Goal: Information Seeking & Learning: Understand process/instructions

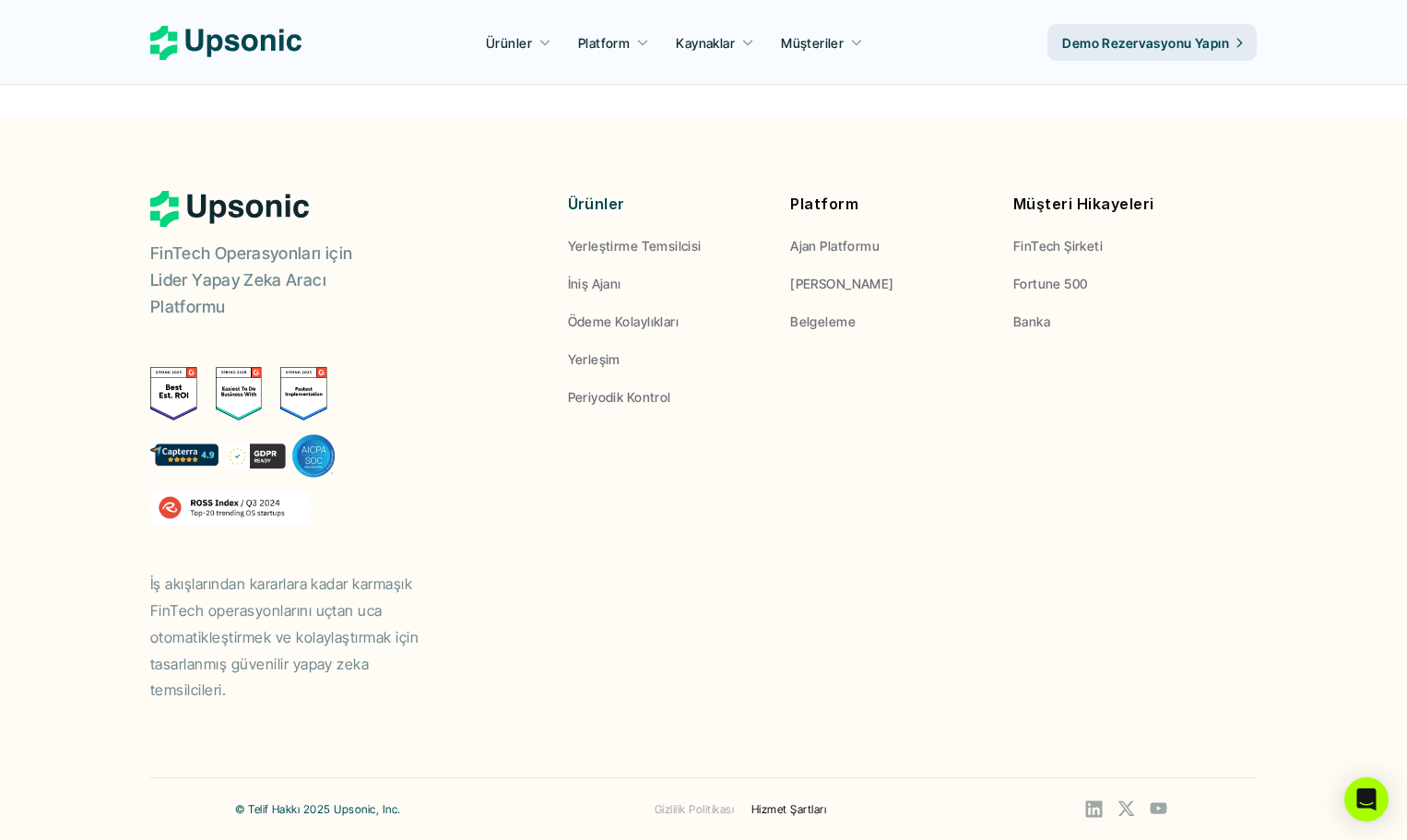
click at [701, 812] on font "Gizlilik Politikası" at bounding box center [694, 808] width 80 height 14
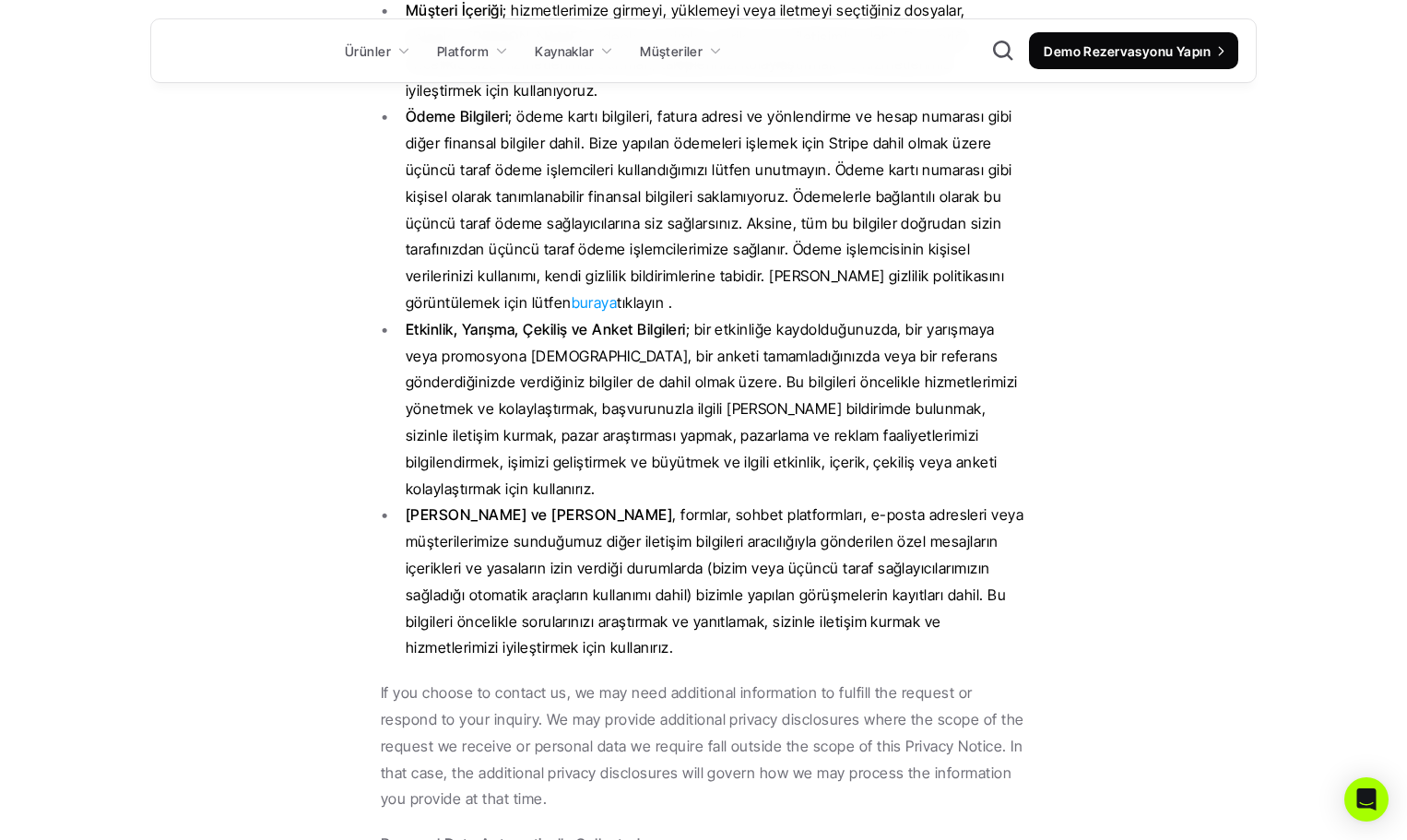
scroll to position [1844, 0]
click at [607, 292] on font "buraya" at bounding box center [594, 301] width 46 height 19
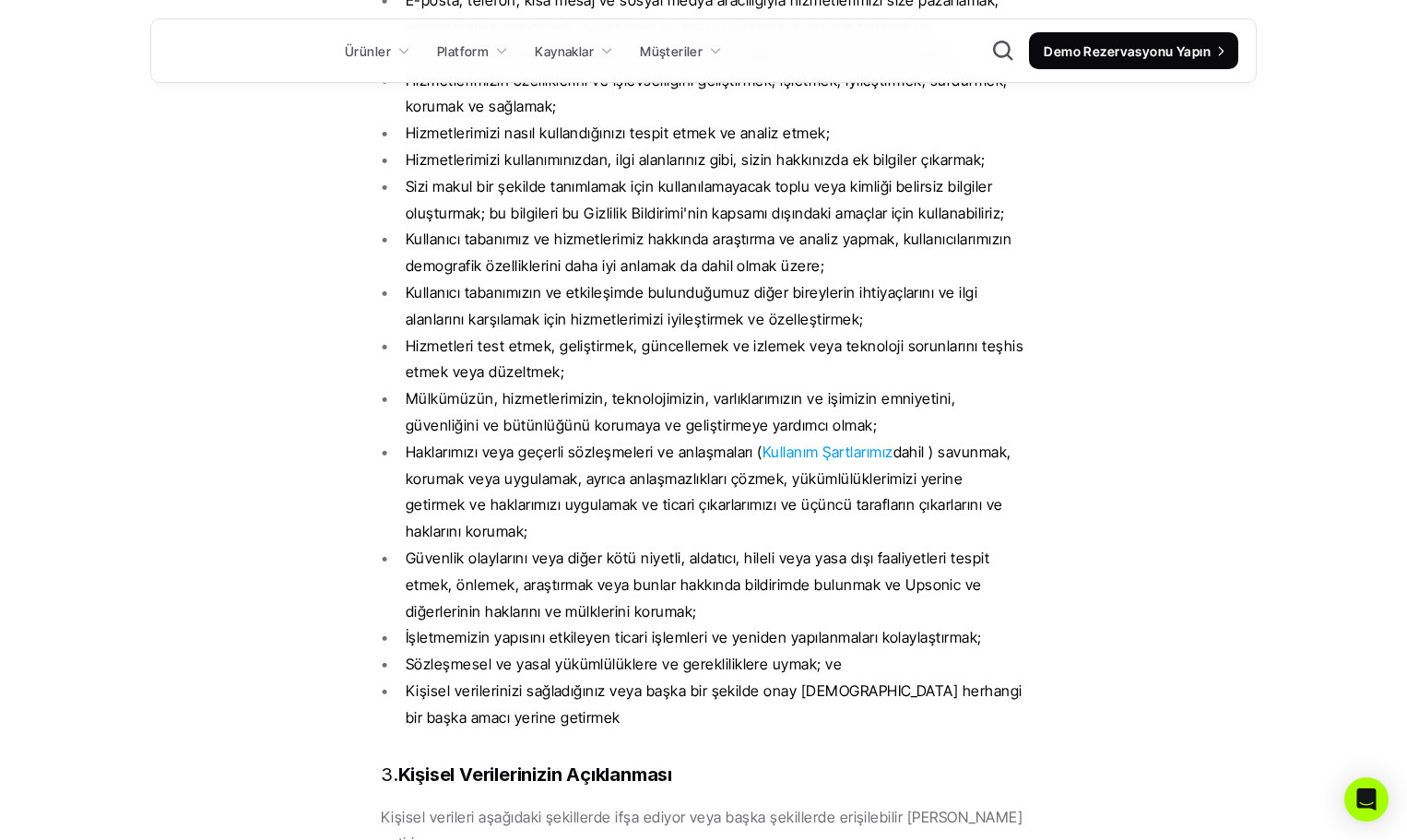
scroll to position [6662, 0]
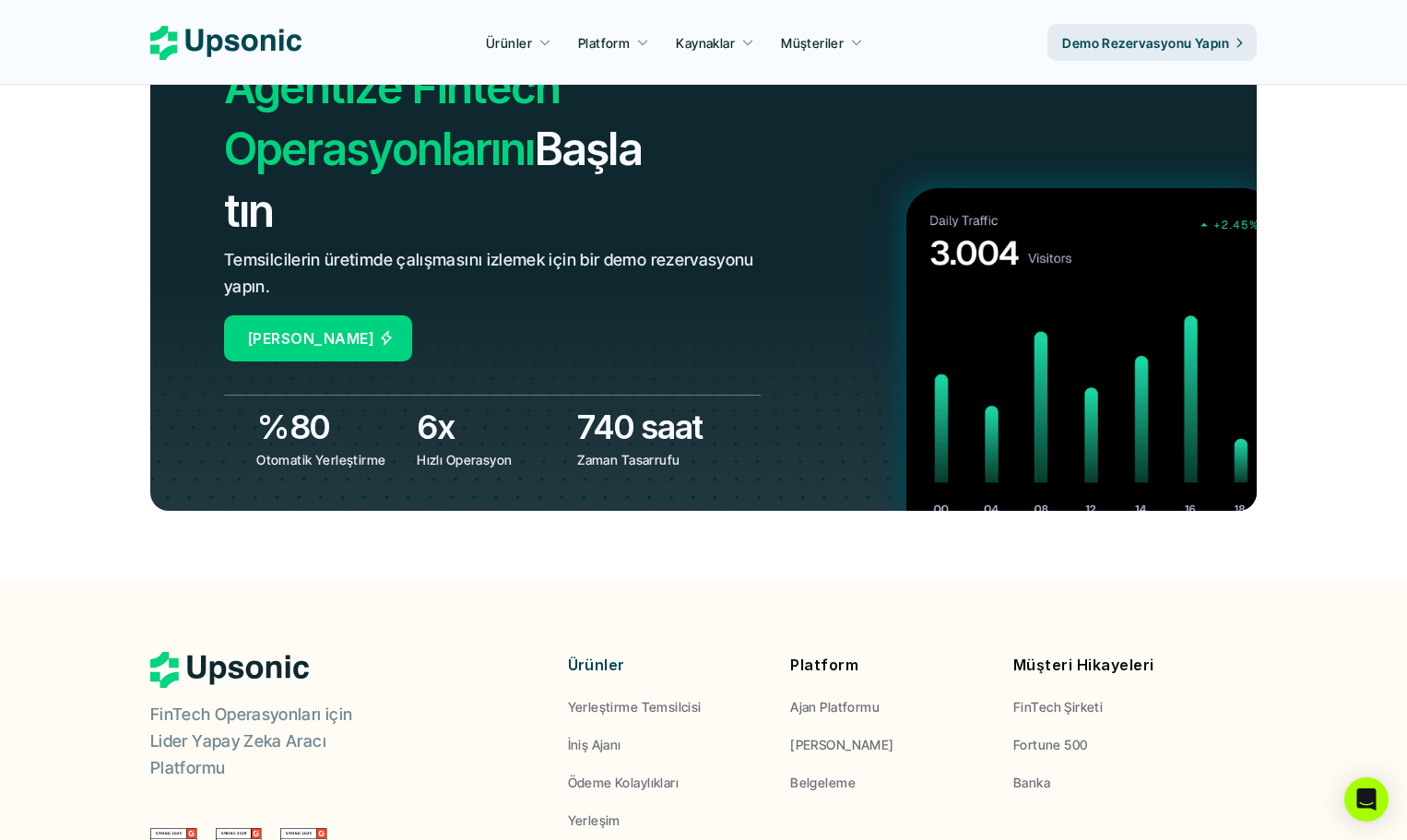
scroll to position [7148, 0]
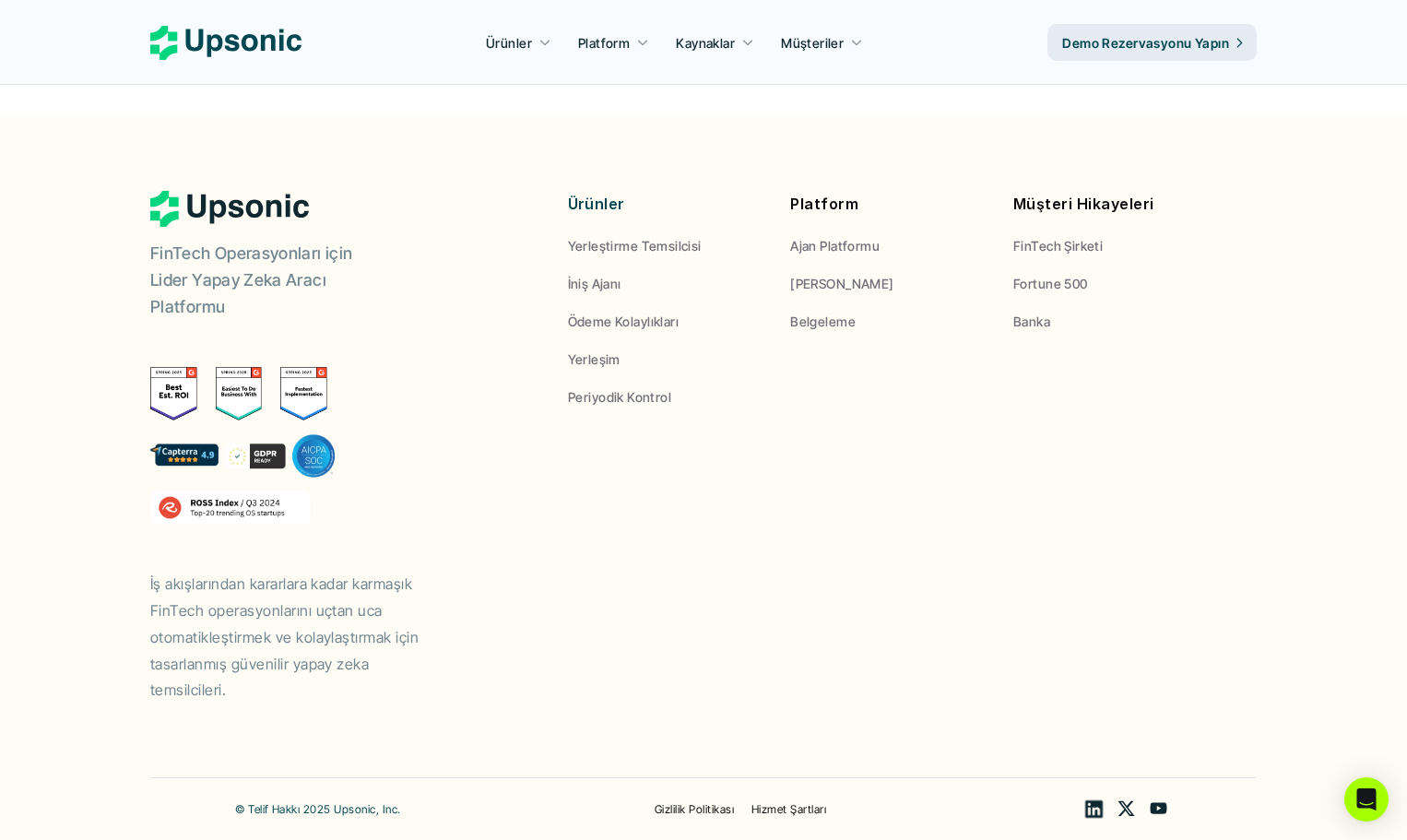
click at [1092, 807] on use at bounding box center [1094, 808] width 18 height 18
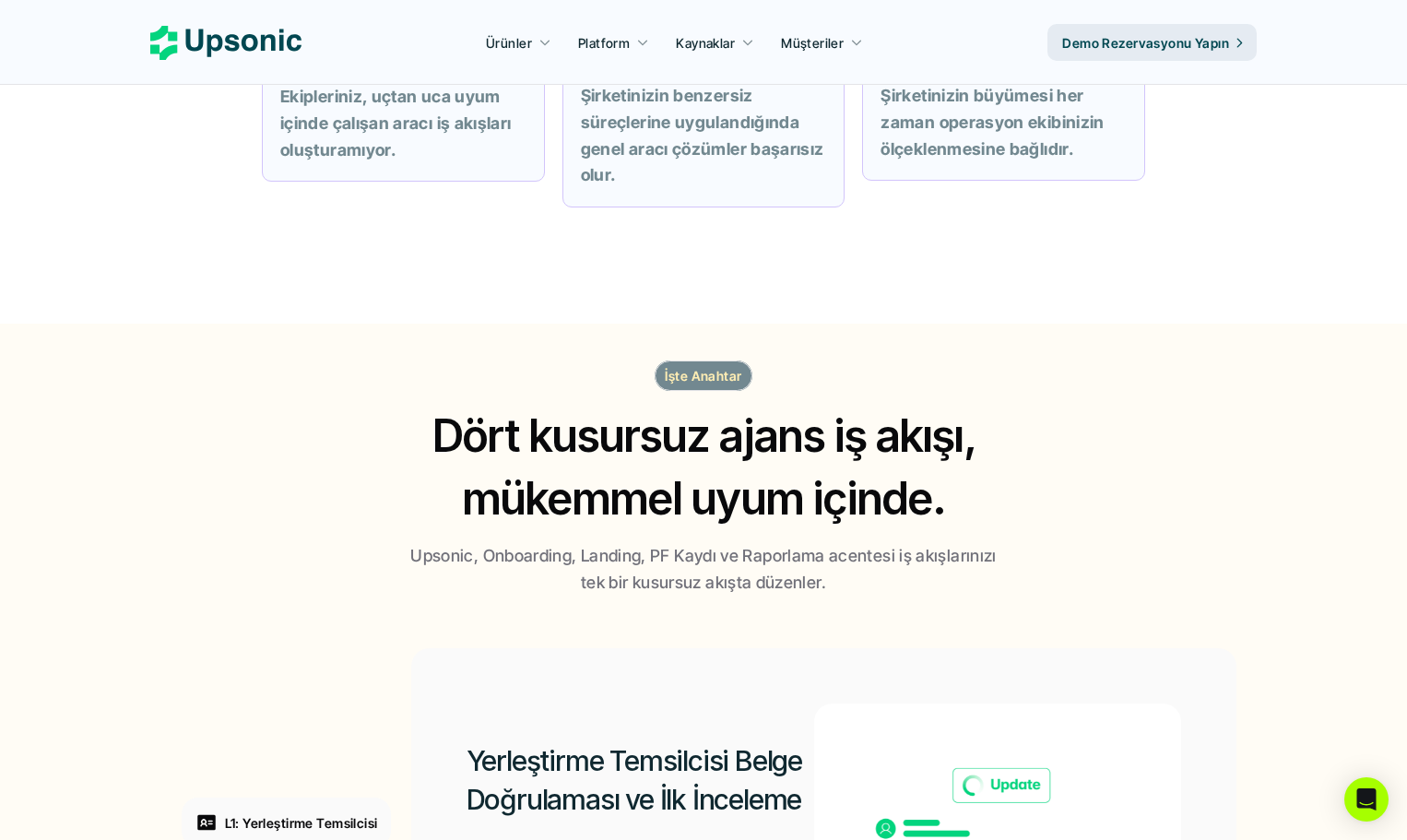
scroll to position [420, 0]
